Goal: Navigation & Orientation: Find specific page/section

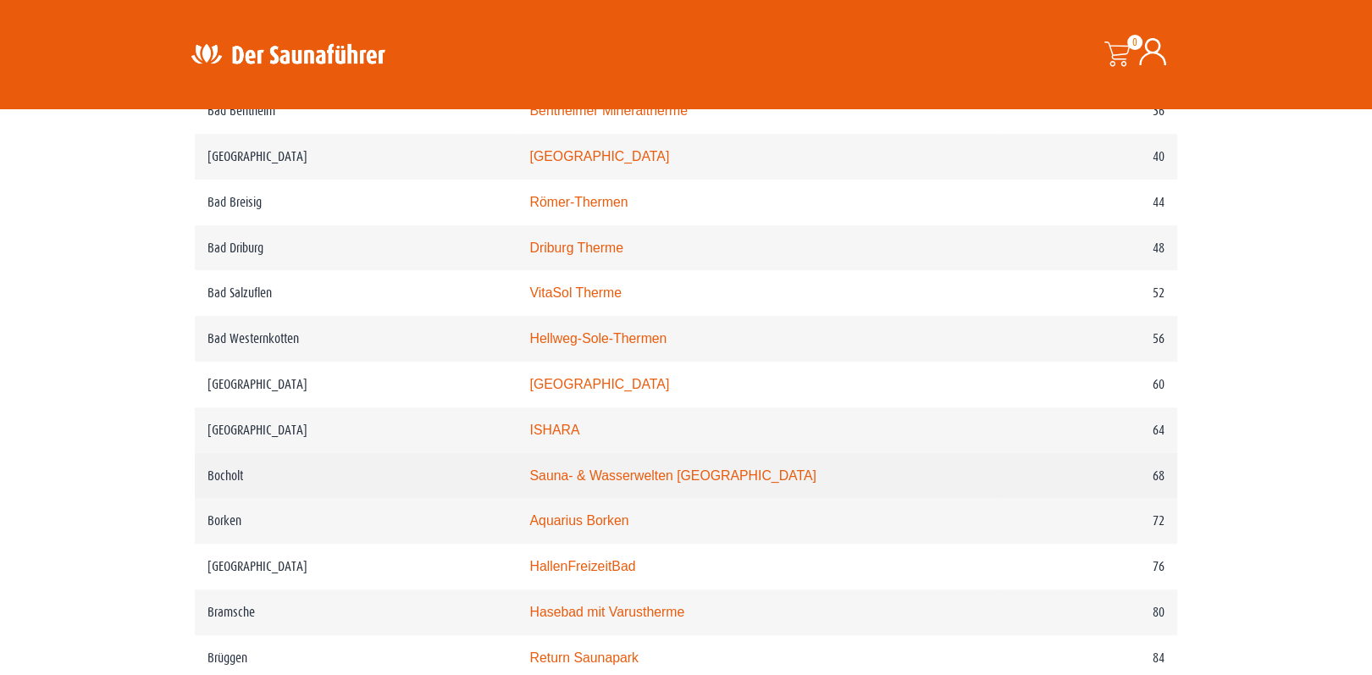
scroll to position [1084, 0]
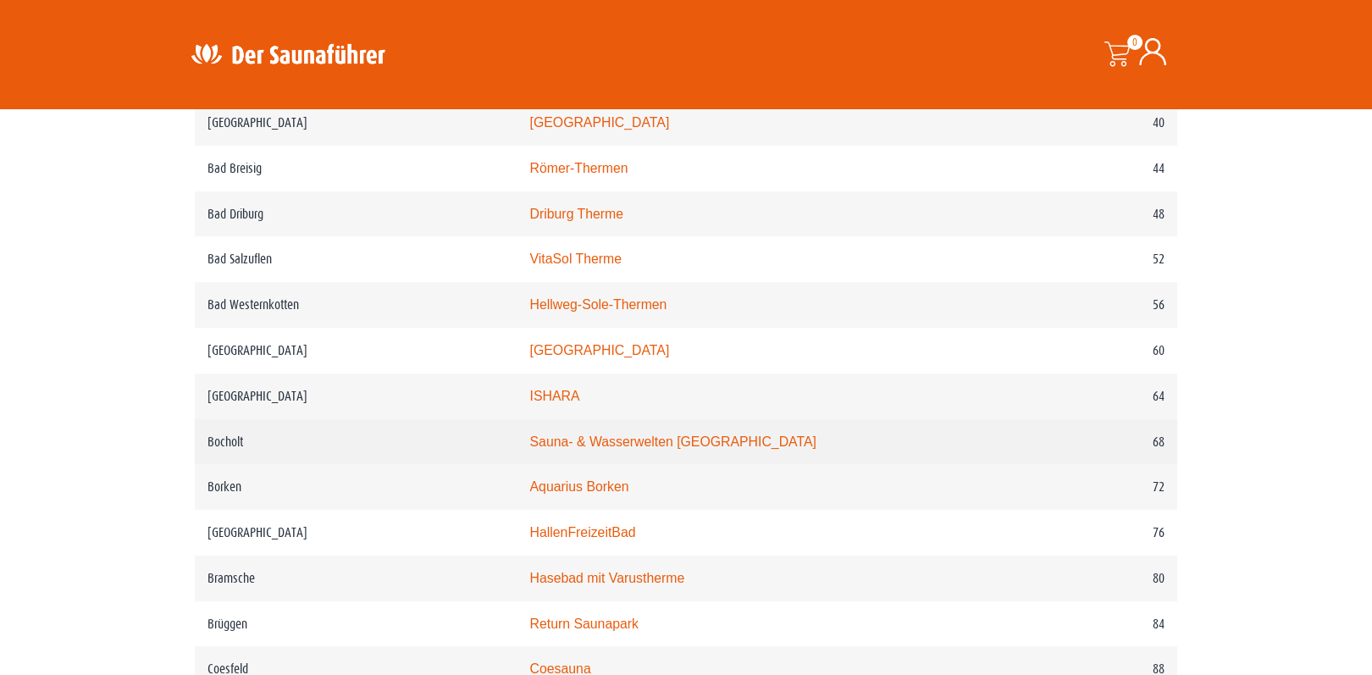
click at [724, 444] on link "Sauna- & Wasserwelten Bahia" at bounding box center [672, 441] width 286 height 14
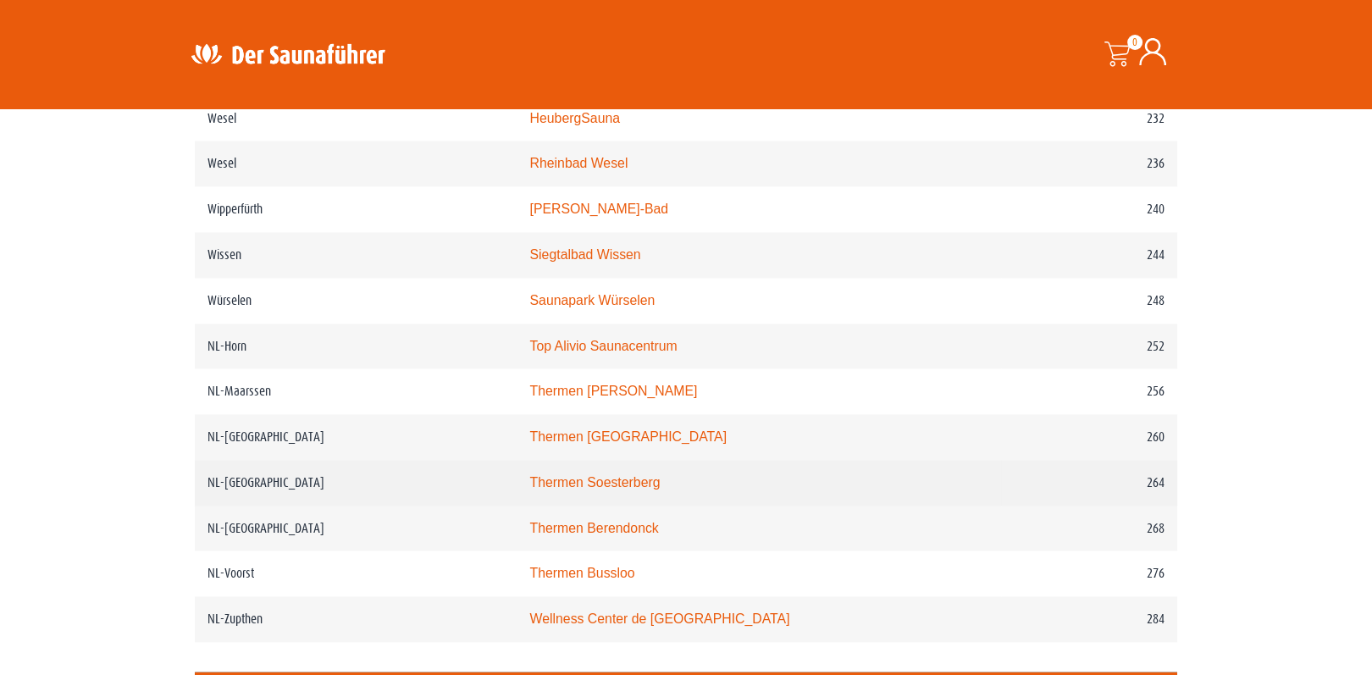
scroll to position [3387, 0]
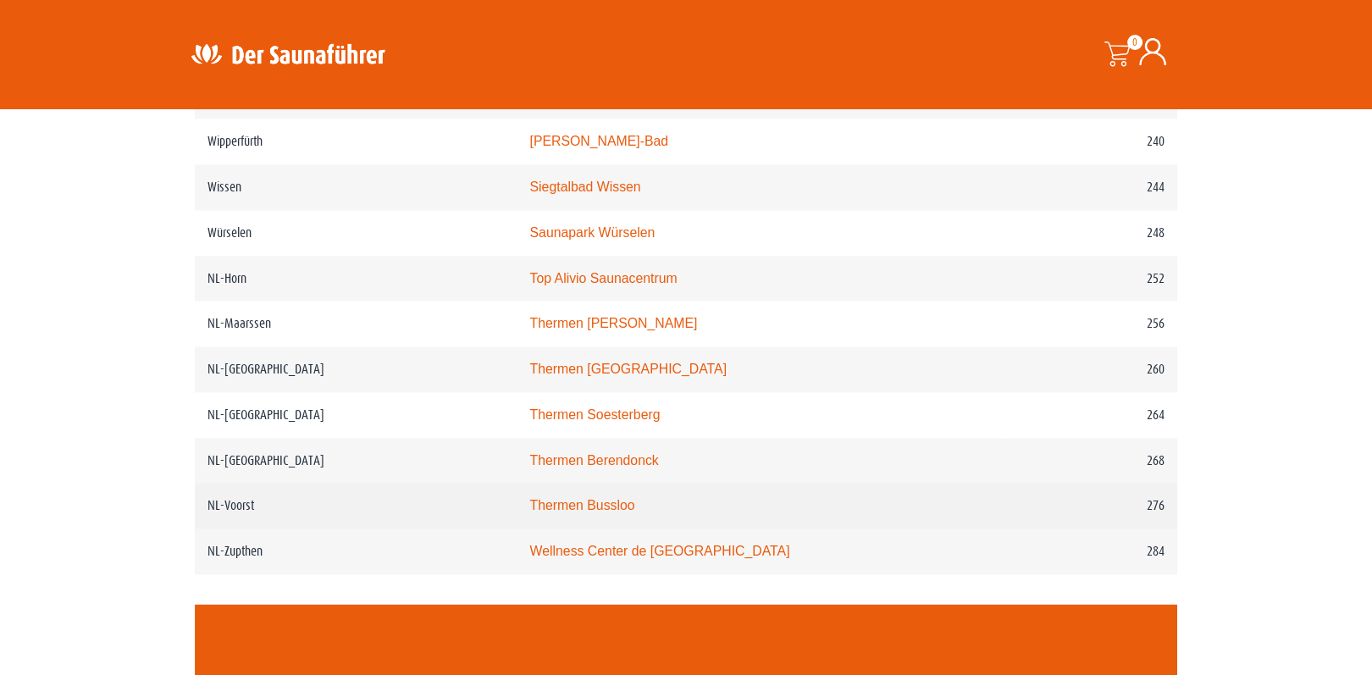
click at [593, 512] on link "Thermen Bussloo" at bounding box center [581, 505] width 105 height 14
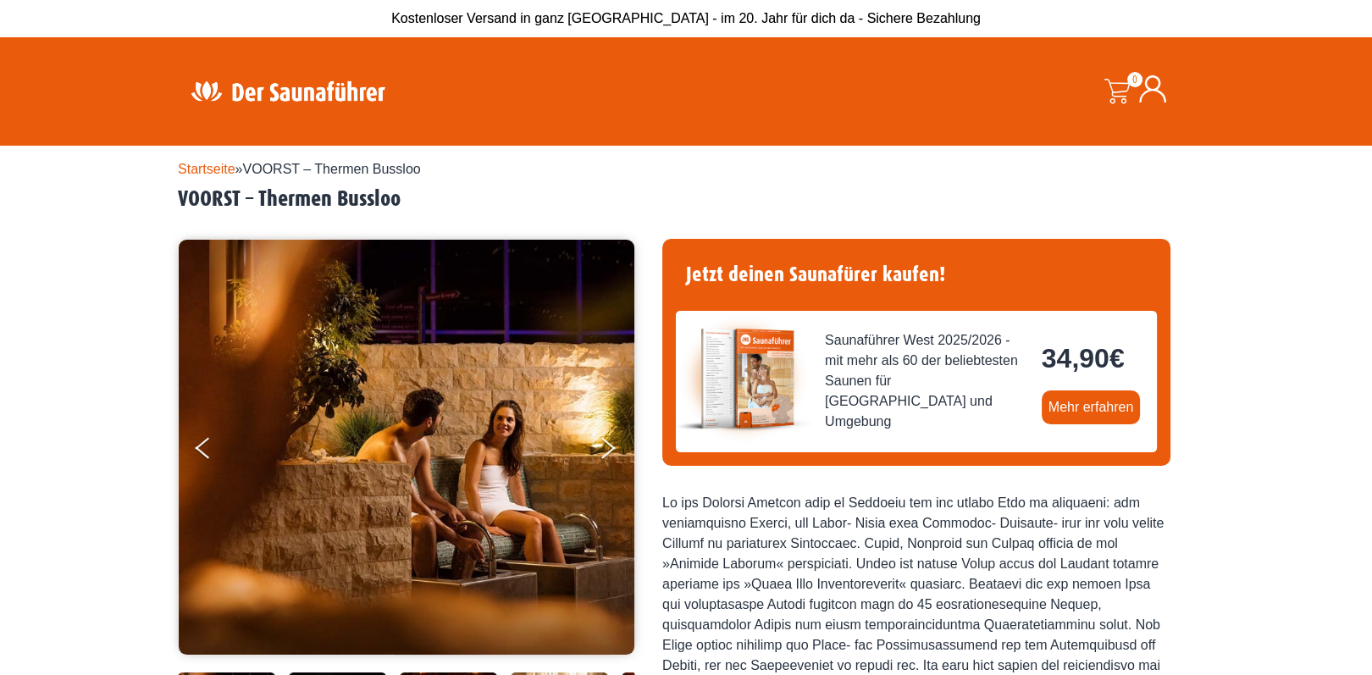
click at [198, 166] on link "Startseite" at bounding box center [207, 169] width 58 height 14
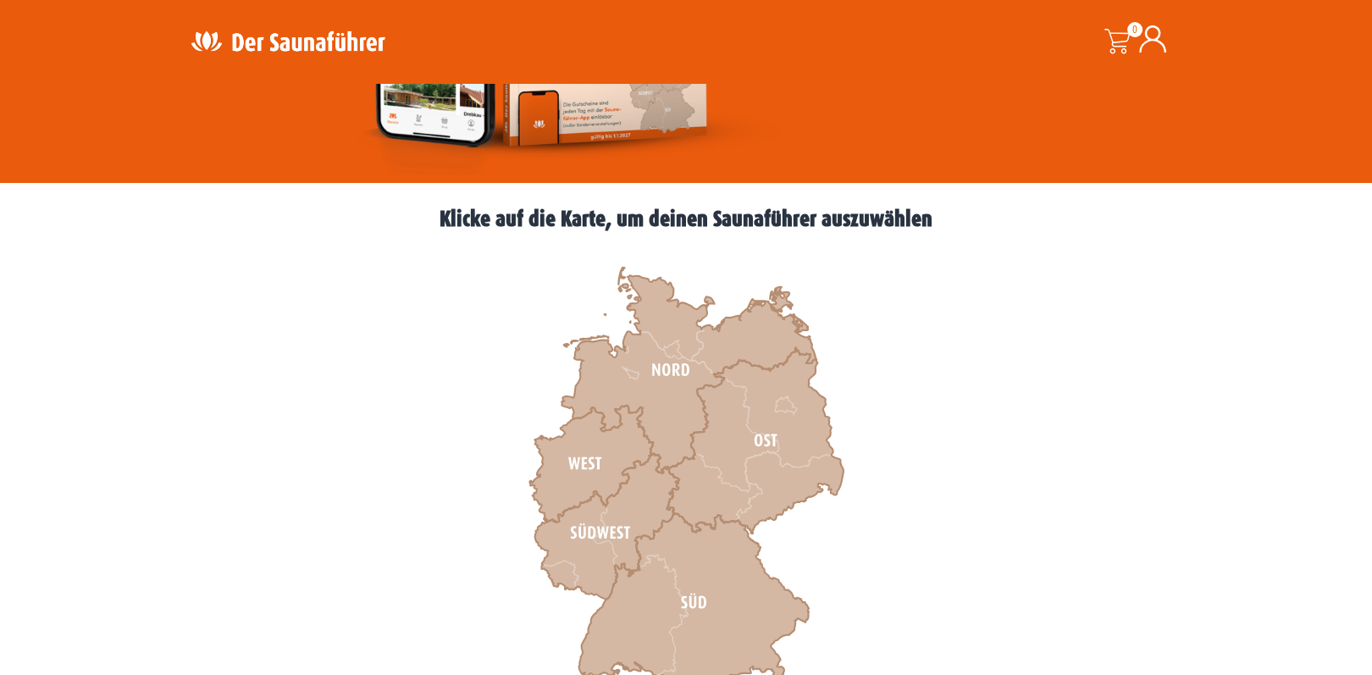
scroll to position [339, 0]
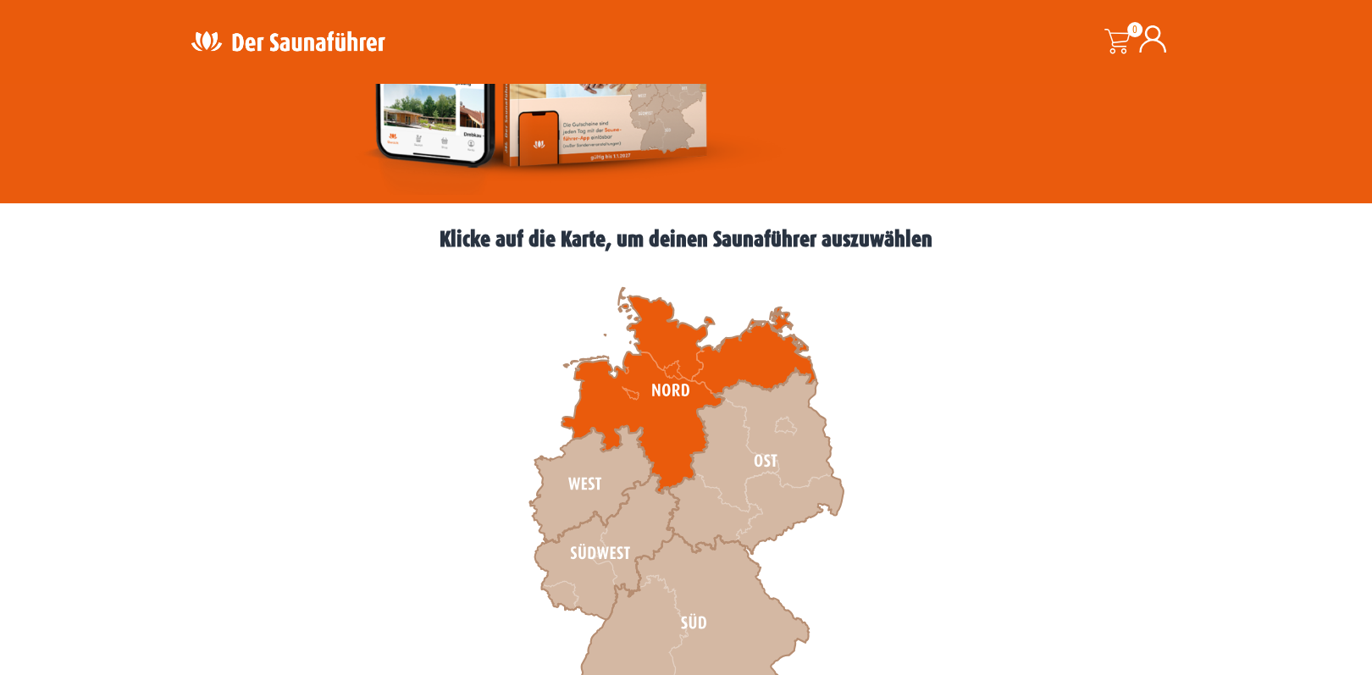
click at [680, 386] on icon at bounding box center [688, 391] width 254 height 206
